Goal: Transaction & Acquisition: Purchase product/service

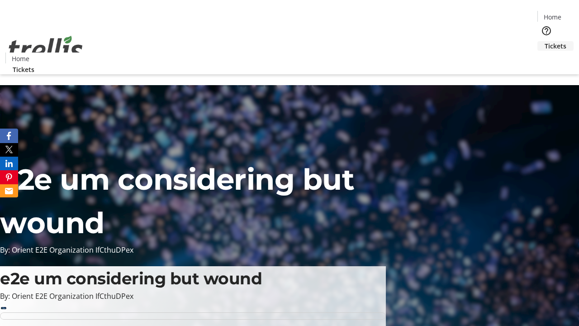
click at [545, 41] on span "Tickets" at bounding box center [556, 46] width 22 height 10
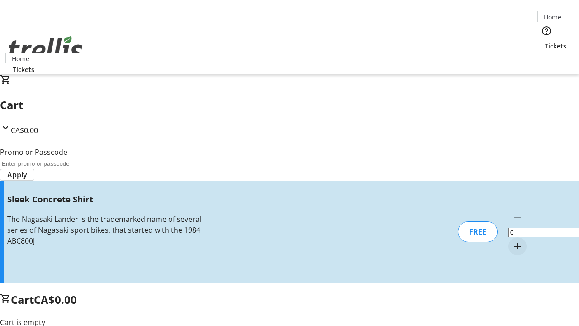
click at [512, 241] on mat-icon "Increment by one" at bounding box center [517, 246] width 11 height 11
type input "1"
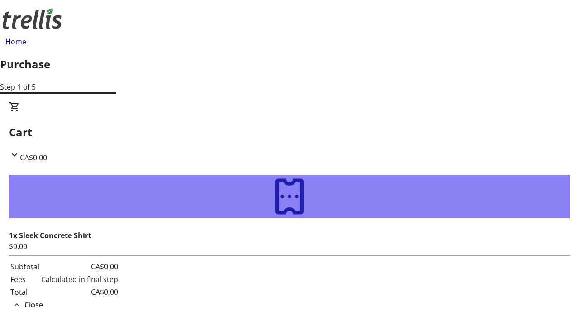
type input "[PERSON_NAME][EMAIL_ADDRESS][DOMAIN_NAME]"
type input "[PERSON_NAME]"
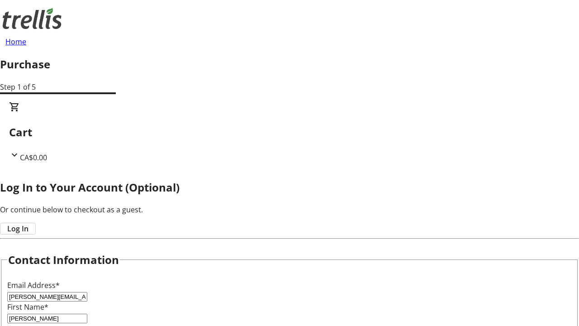
type input "[PERSON_NAME]"
